Goal: Communication & Community: Answer question/provide support

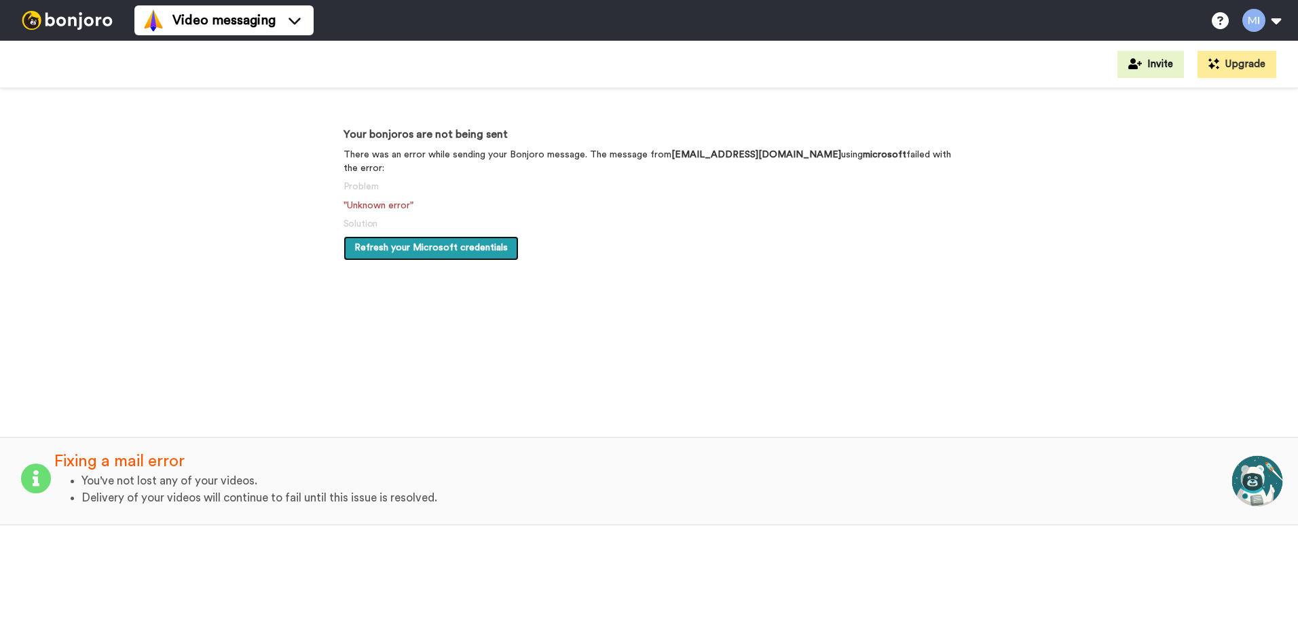
click at [430, 243] on span "Refresh your Microsoft credentials" at bounding box center [430, 248] width 153 height 10
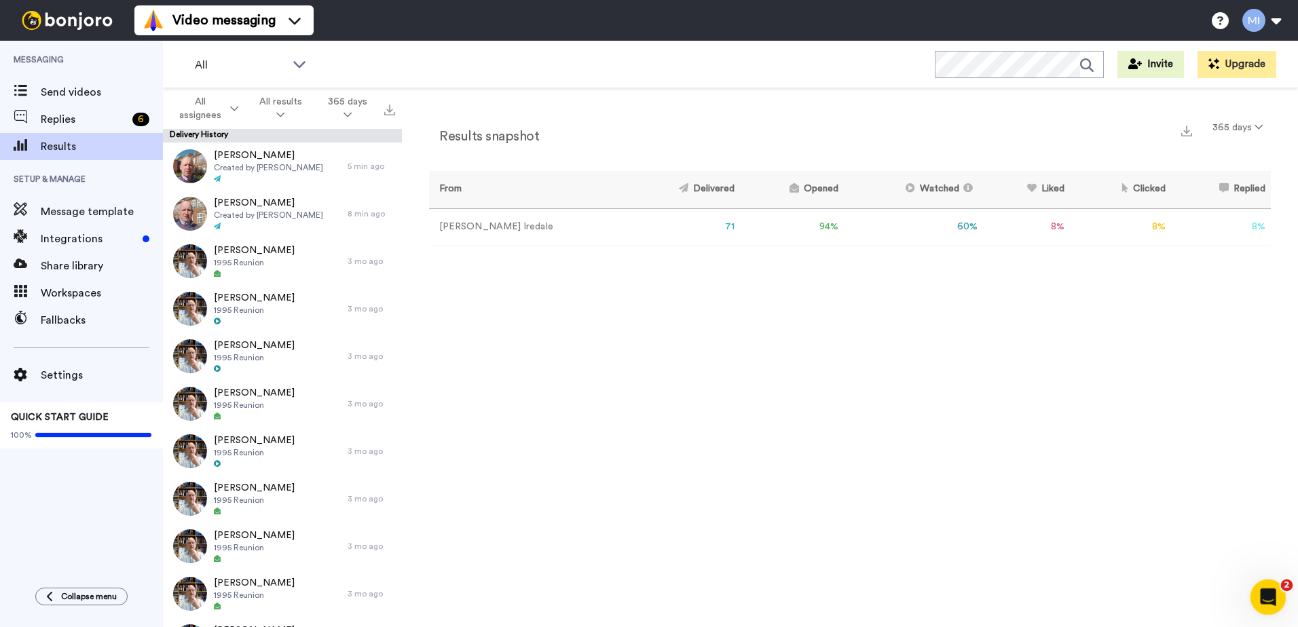
click at [1272, 598] on icon "Open Intercom Messenger" at bounding box center [1266, 596] width 22 height 22
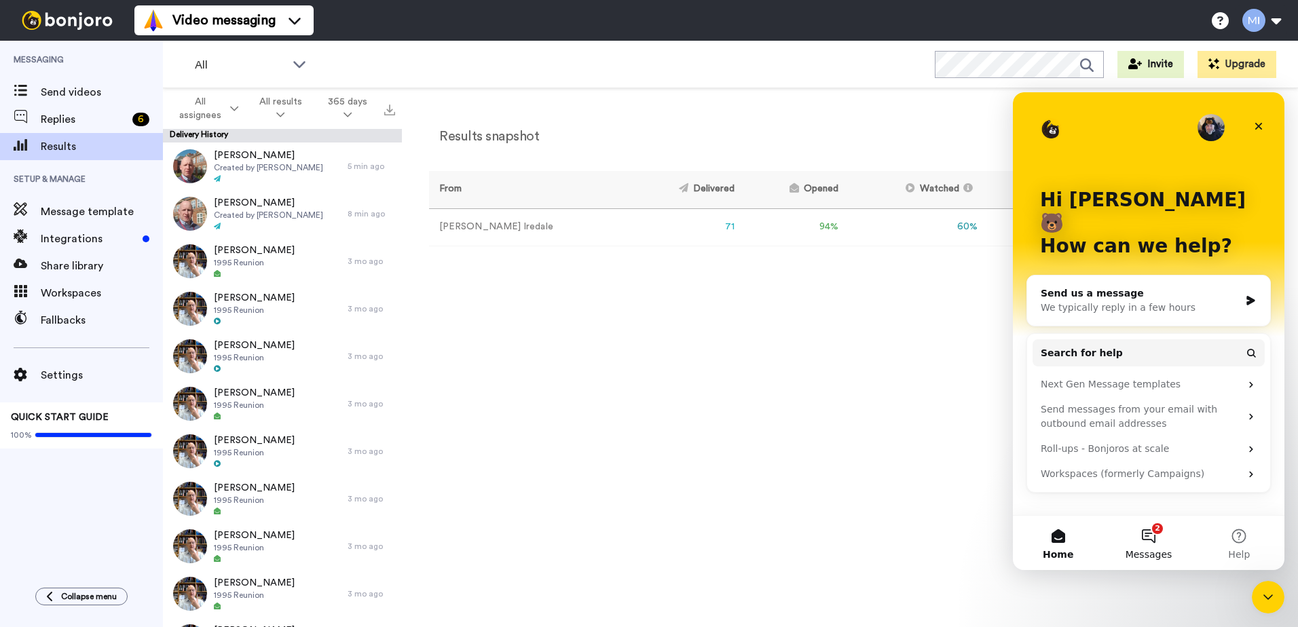
click at [1151, 531] on button "2 Messages" at bounding box center [1148, 543] width 90 height 54
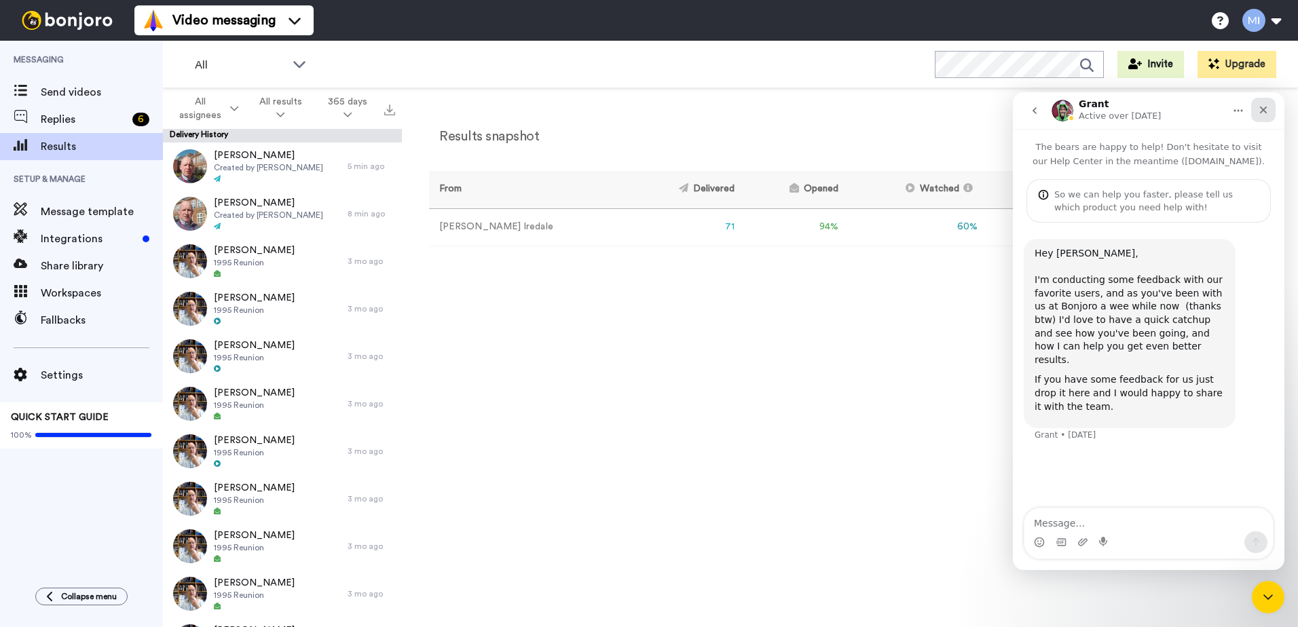
click at [1263, 106] on icon "Close" at bounding box center [1263, 110] width 11 height 11
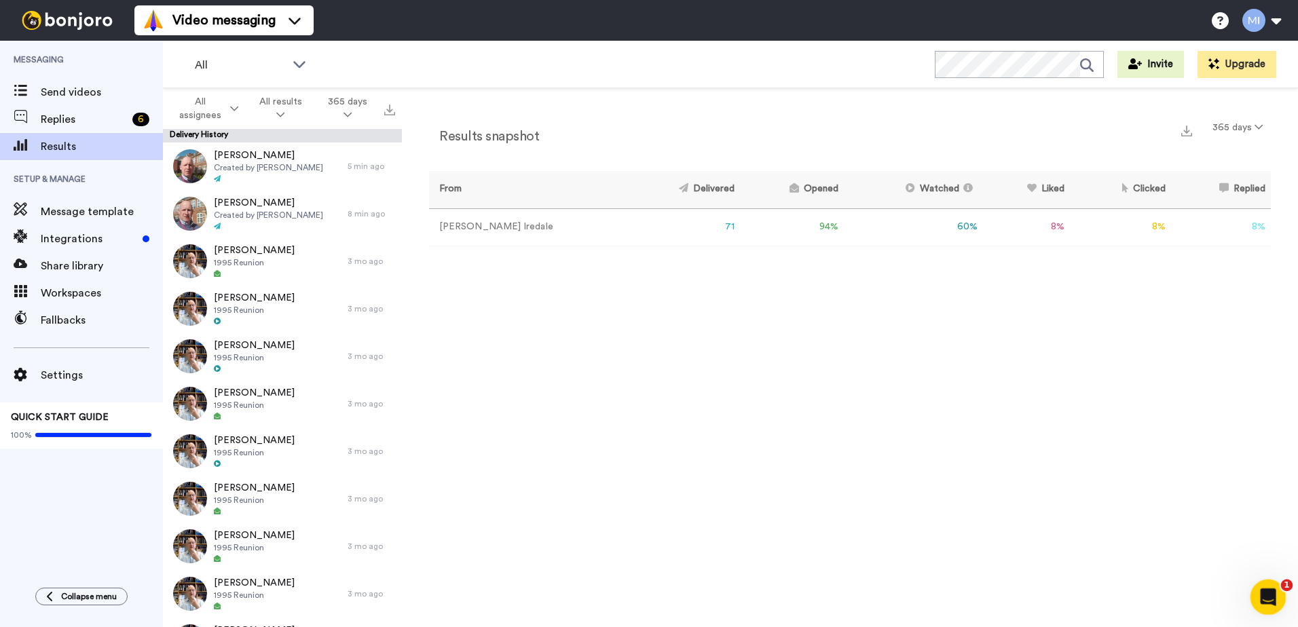
click at [1267, 594] on icon "Open Intercom Messenger" at bounding box center [1266, 595] width 10 height 11
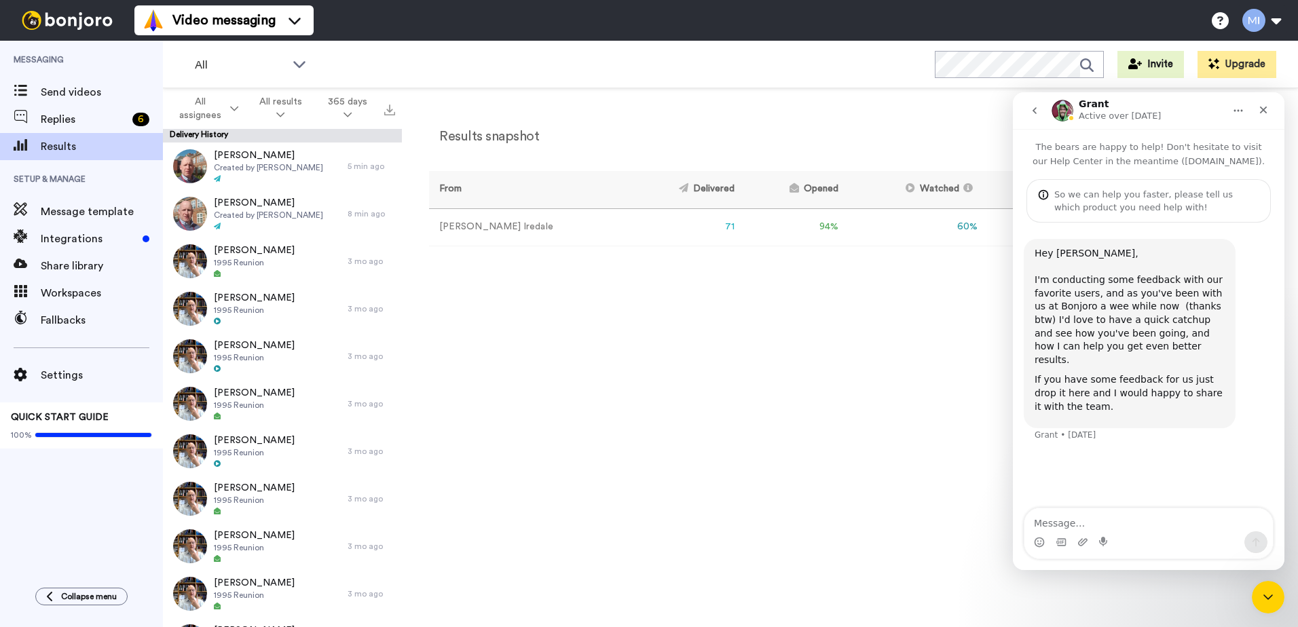
click at [1037, 109] on icon "go back" at bounding box center [1034, 110] width 11 height 11
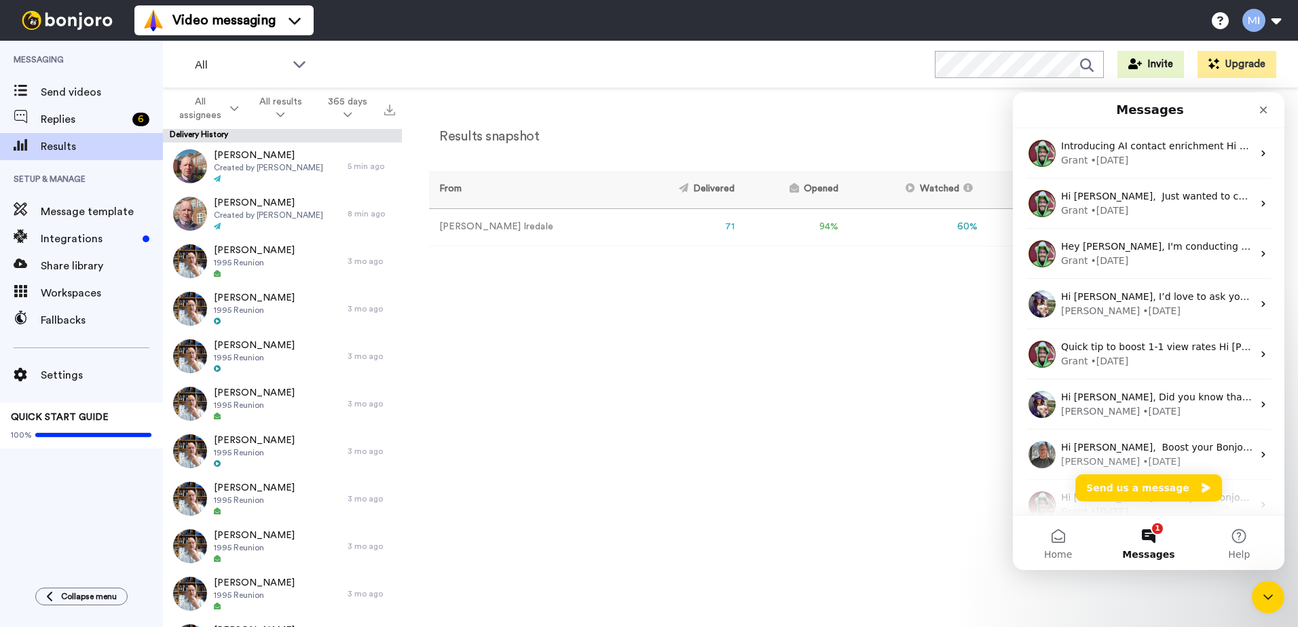
click at [1152, 532] on button "1 Messages" at bounding box center [1148, 543] width 90 height 54
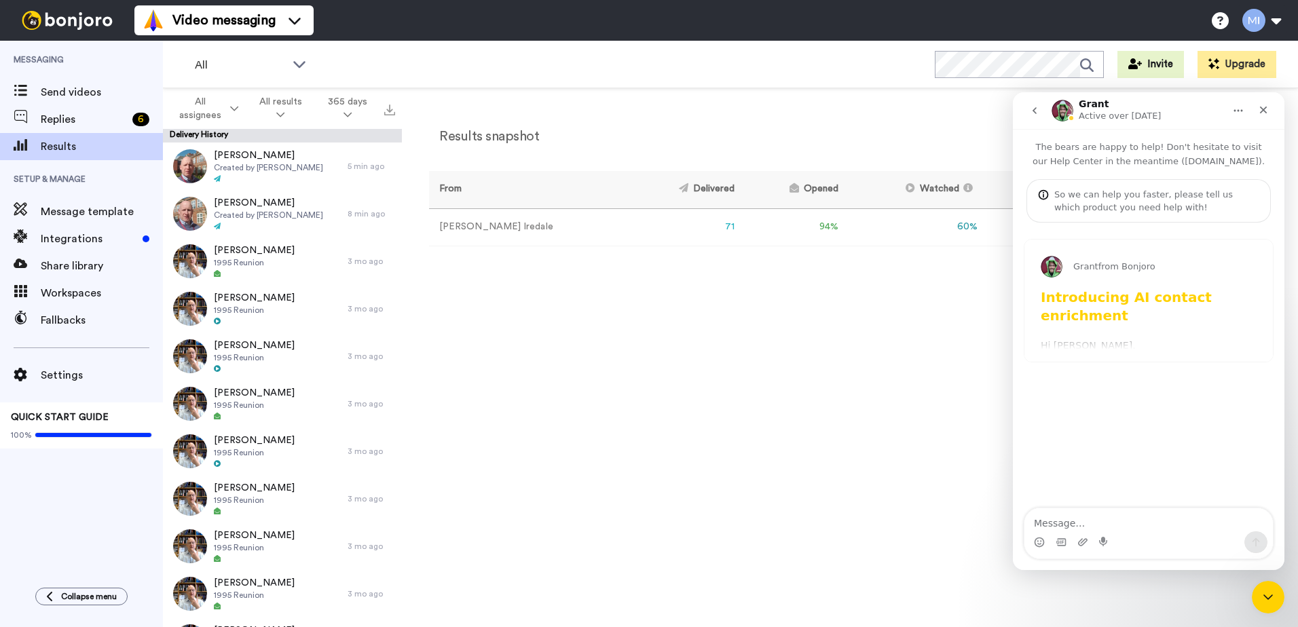
click at [1034, 106] on icon "go back" at bounding box center [1034, 110] width 11 height 11
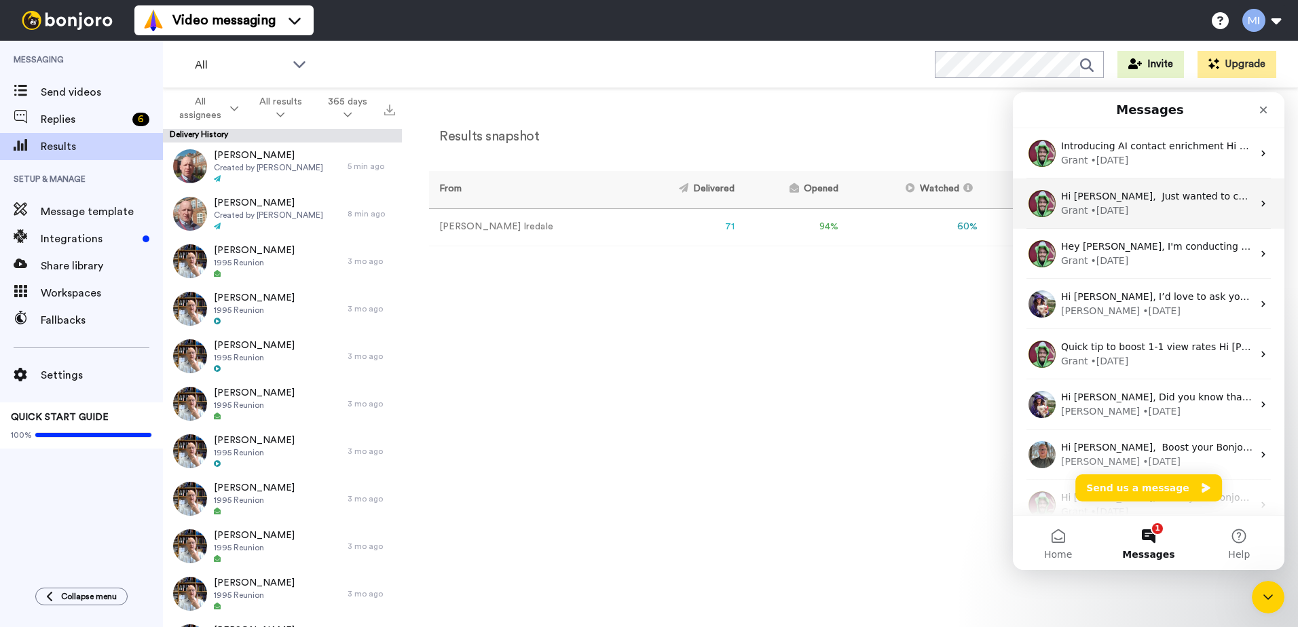
click at [1118, 206] on div "• [DATE]" at bounding box center [1110, 211] width 38 height 14
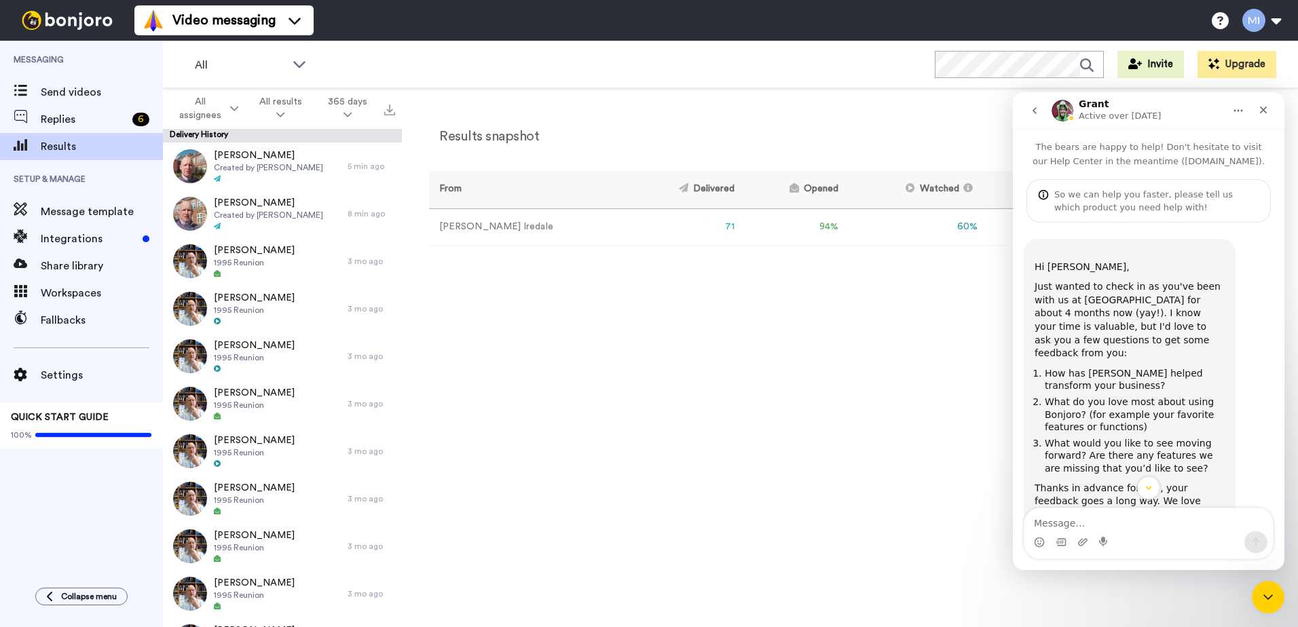
click at [1032, 107] on icon "go back" at bounding box center [1034, 110] width 11 height 11
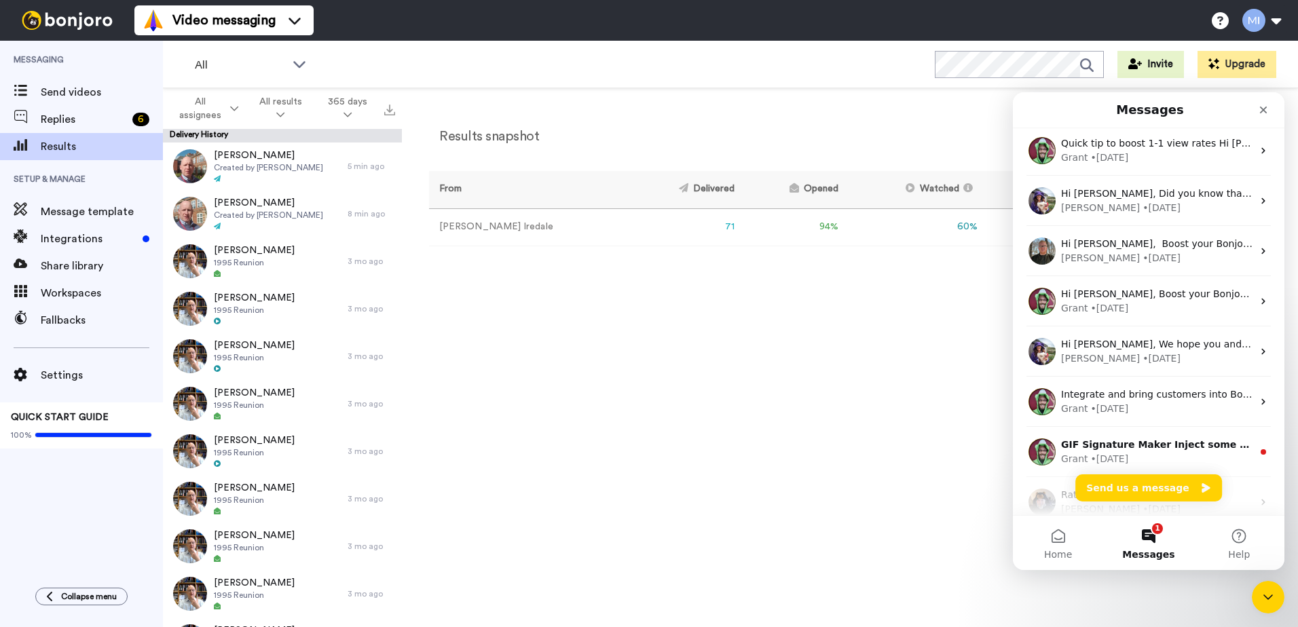
scroll to position [339, 0]
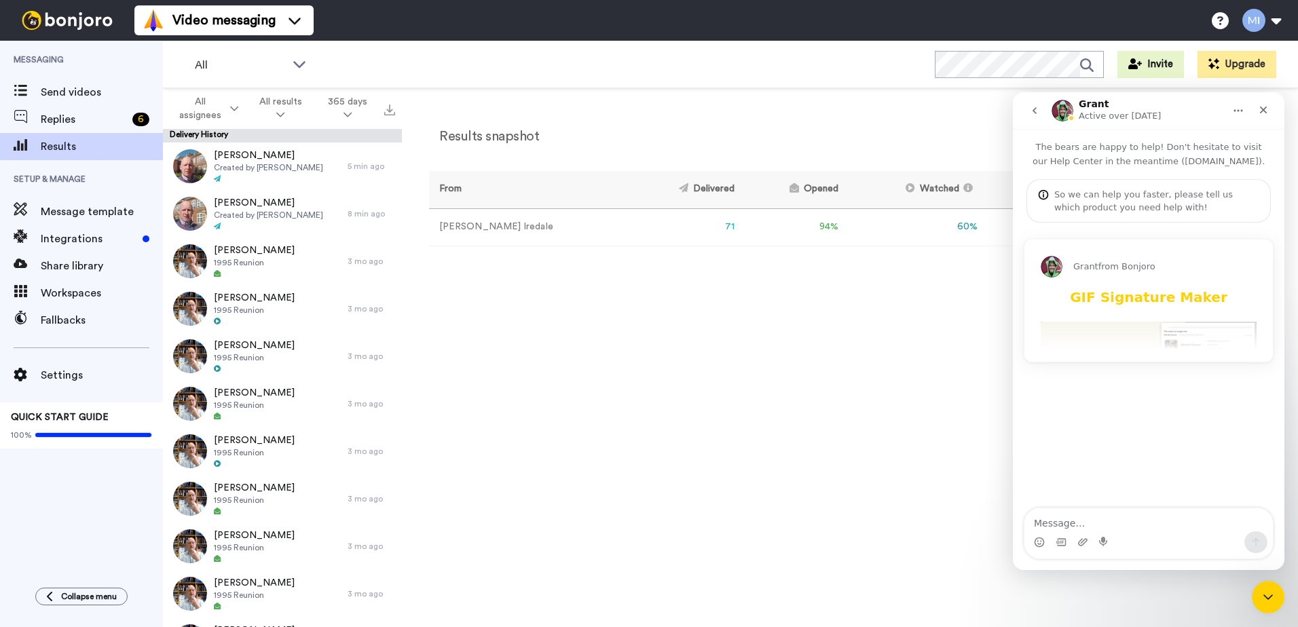
click at [1151, 344] on div "[PERSON_NAME] from [PERSON_NAME] GIF Signature Maker Inject some fun into your …" at bounding box center [1149, 301] width 248 height 122
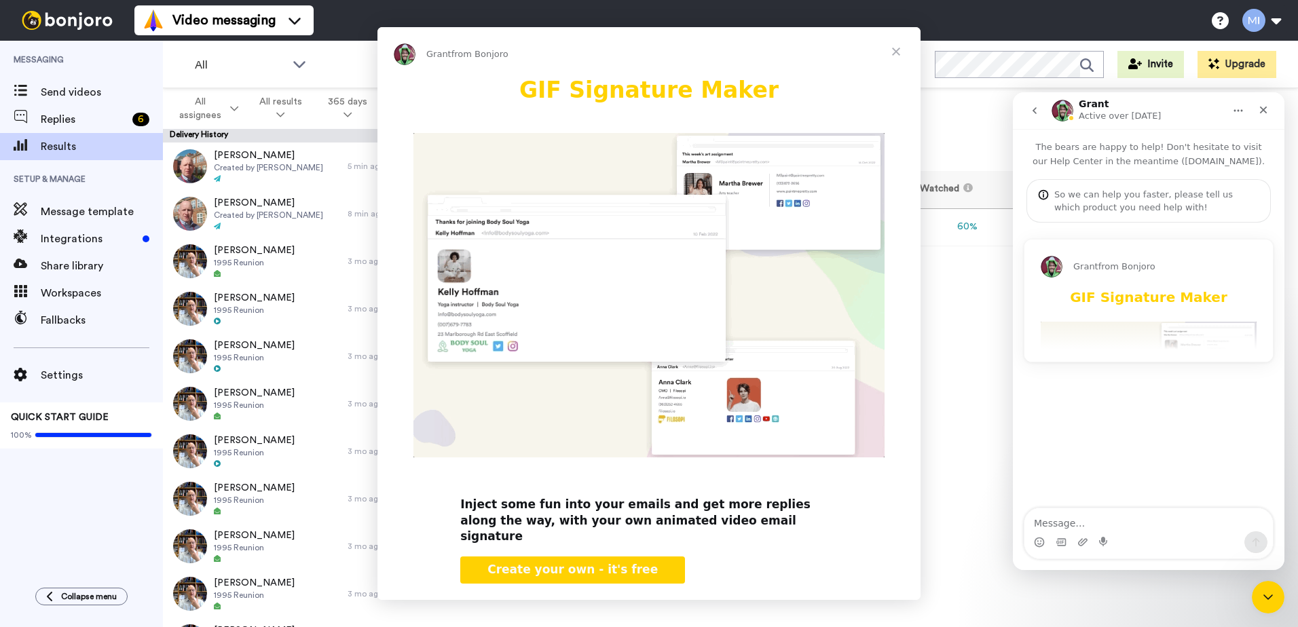
scroll to position [0, 0]
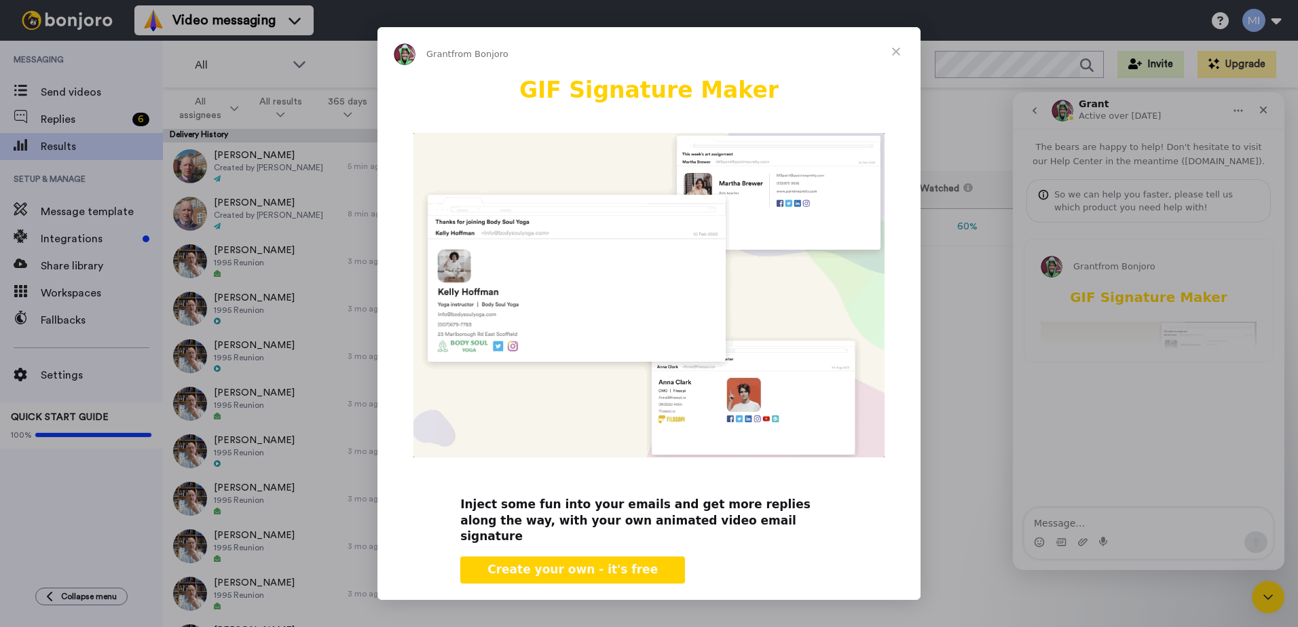
click at [896, 51] on span "Close" at bounding box center [896, 51] width 49 height 49
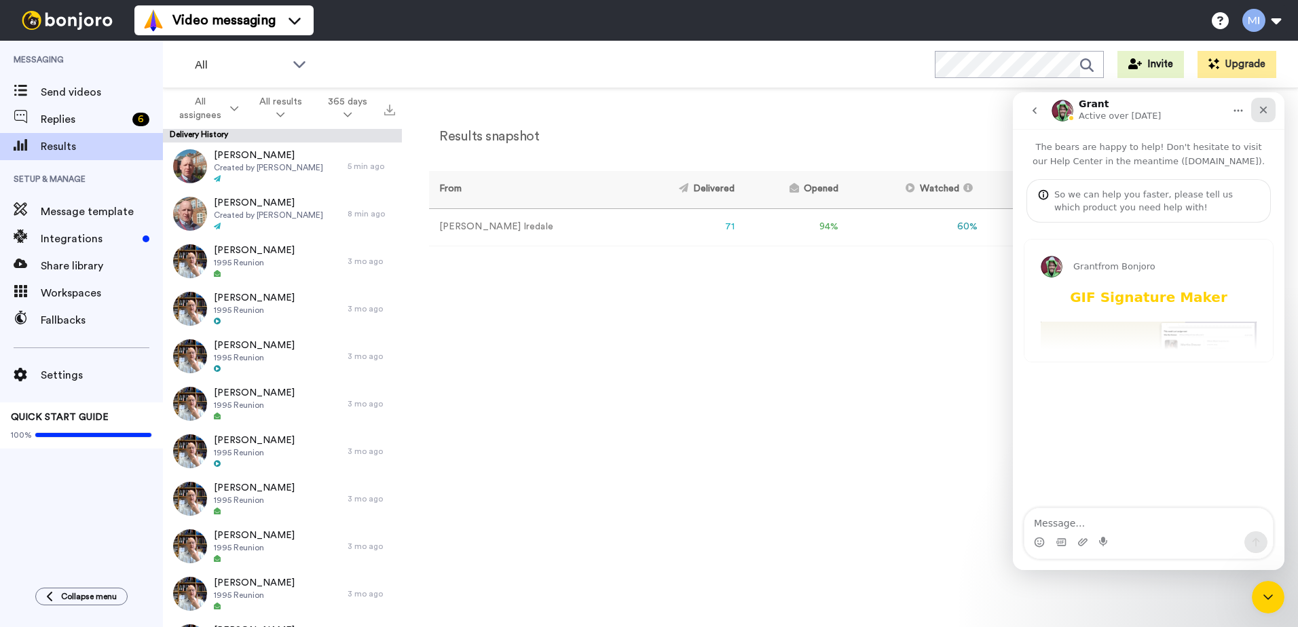
click at [1258, 108] on icon "Close" at bounding box center [1263, 110] width 11 height 11
